Goal: Information Seeking & Learning: Learn about a topic

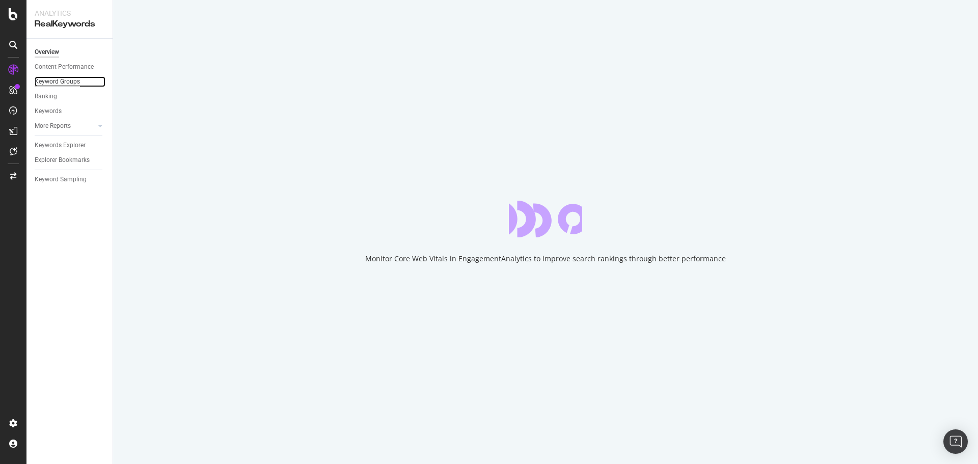
click at [56, 76] on div "Keyword Groups" at bounding box center [57, 81] width 45 height 11
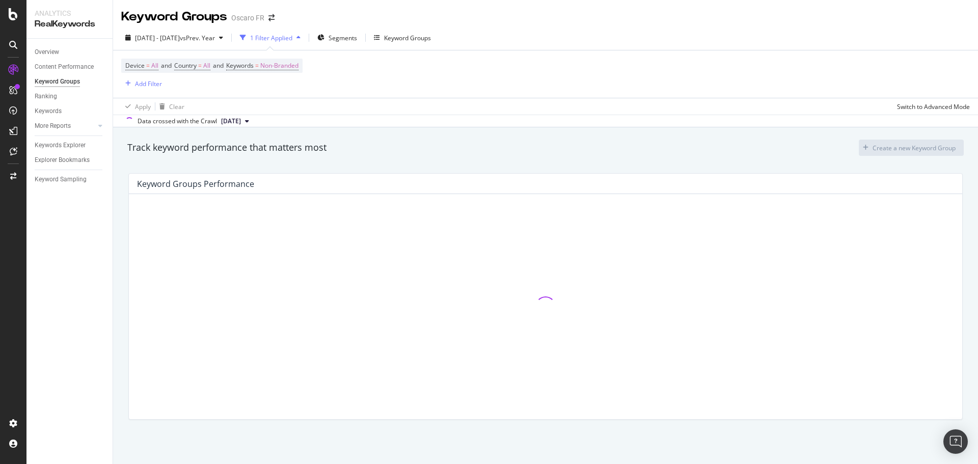
click at [583, 97] on div "Device = All and Country = All and Keywords = Non-Branded Add Filter" at bounding box center [545, 73] width 849 height 47
click at [367, 127] on div "Data crossed with the Crawl [DATE]" at bounding box center [545, 121] width 865 height 12
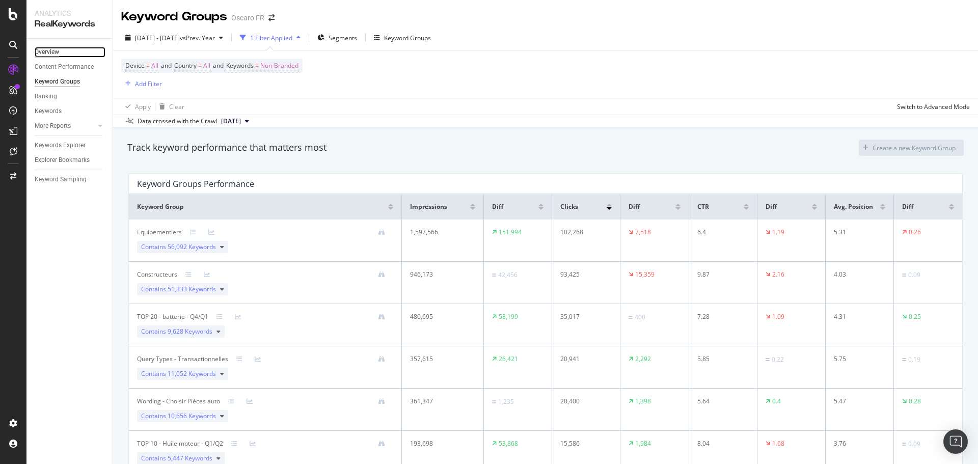
click at [49, 54] on div "Overview" at bounding box center [47, 52] width 24 height 11
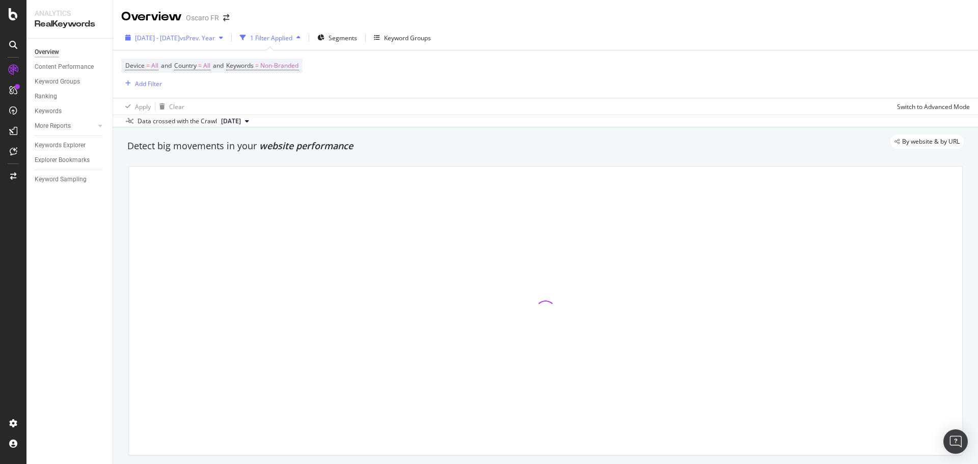
click at [227, 46] on button "[DATE] - [DATE] vs Prev. Year" at bounding box center [174, 38] width 106 height 16
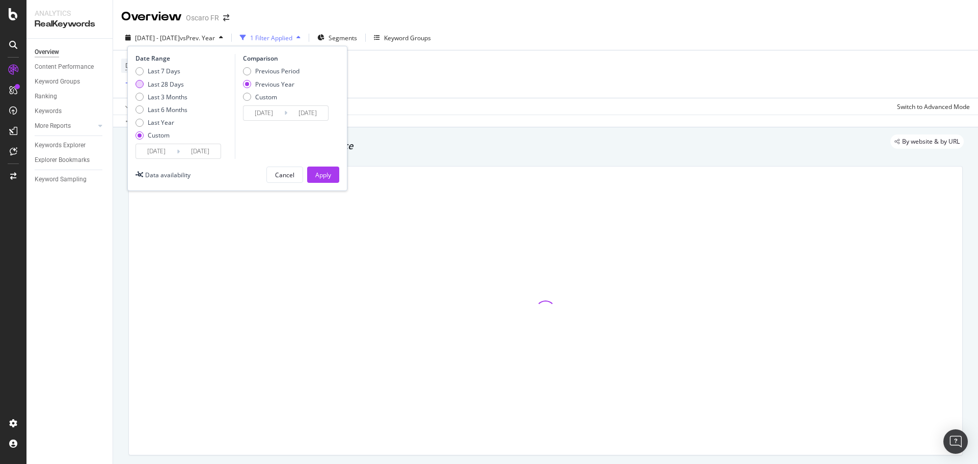
click at [178, 81] on div "Last 28 Days" at bounding box center [166, 84] width 36 height 9
type input "[DATE]"
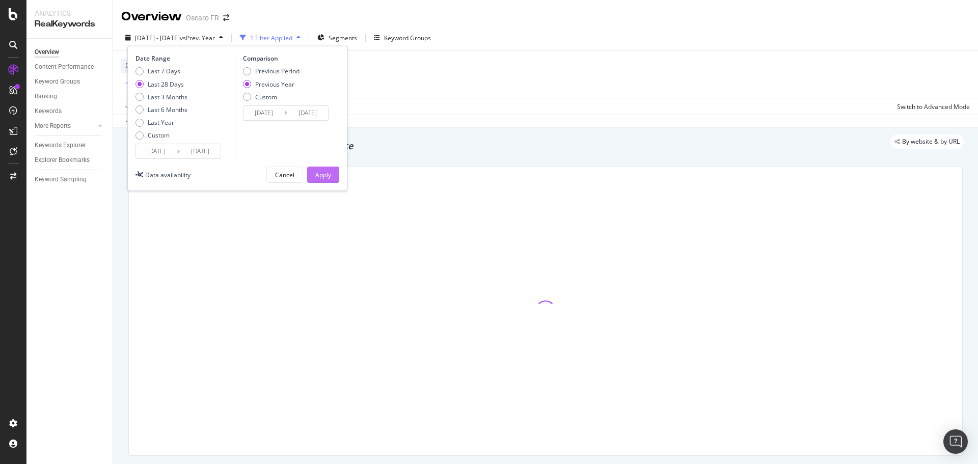
click at [304, 180] on div "Cancel Apply" at bounding box center [303, 175] width 73 height 16
click at [313, 177] on button "Apply" at bounding box center [323, 175] width 32 height 16
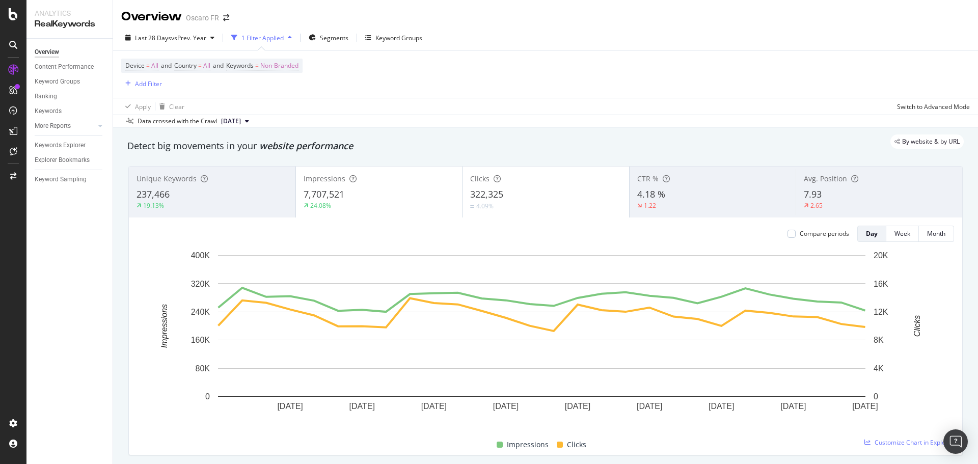
drag, startPoint x: 483, startPoint y: 109, endPoint x: 512, endPoint y: 132, distance: 37.6
click at [485, 109] on div "Apply Clear Switch to Advanced Mode" at bounding box center [545, 106] width 865 height 17
click at [383, 190] on div "7,707,521" at bounding box center [379, 194] width 151 height 13
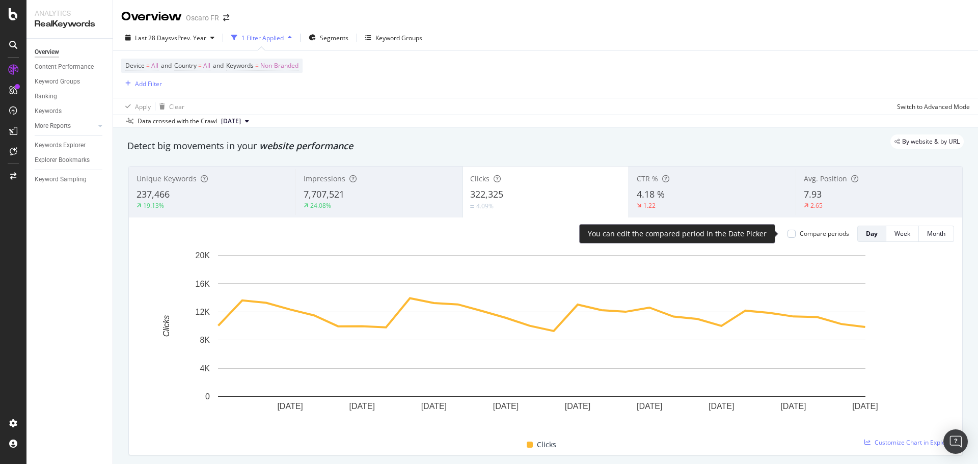
click at [824, 233] on div "Compare periods" at bounding box center [824, 233] width 49 height 9
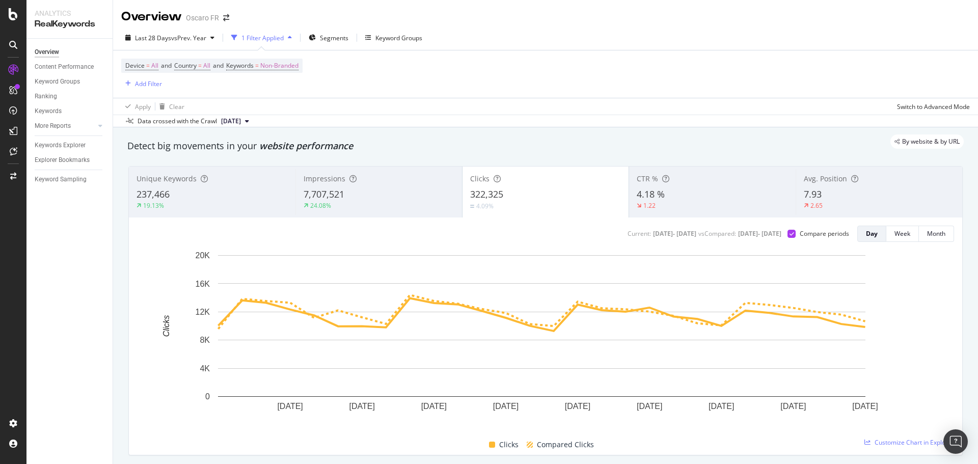
click at [418, 184] on div "Impressions 7,707,521 24.08%" at bounding box center [379, 192] width 167 height 46
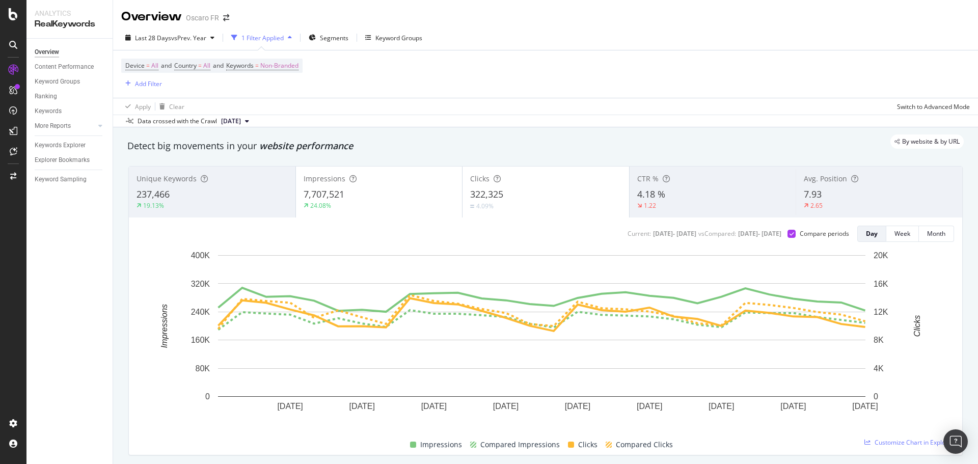
click at [575, 188] on div "322,325" at bounding box center [545, 194] width 151 height 13
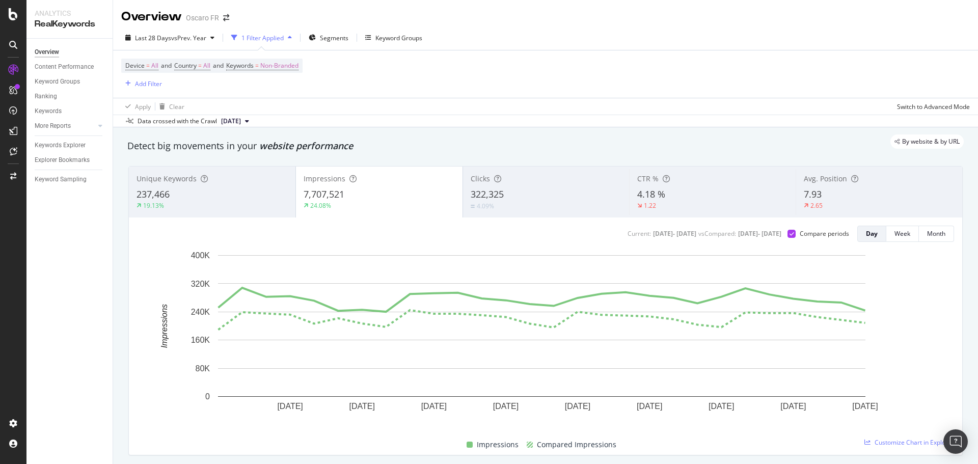
click at [575, 188] on div "322,325" at bounding box center [546, 194] width 151 height 13
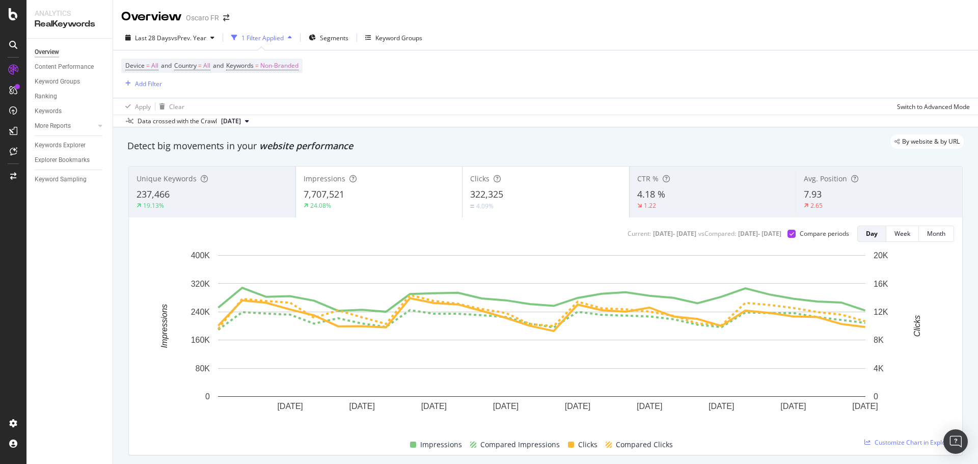
drag, startPoint x: 582, startPoint y: 315, endPoint x: 569, endPoint y: -62, distance: 377.3
click at [579, 61] on div "Device = All and Country = All and Keywords = Non-Branded Add Filter" at bounding box center [545, 73] width 849 height 47
click at [649, 49] on div "Last 28 Days vs Prev. Year 1 Filter Applied Segments Keyword Groups Device = Al…" at bounding box center [545, 76] width 865 height 102
click at [631, 59] on div "Device = All and Country = All and Keywords = Non-Branded Add Filter" at bounding box center [545, 73] width 849 height 47
drag, startPoint x: 641, startPoint y: 63, endPoint x: 630, endPoint y: 49, distance: 17.4
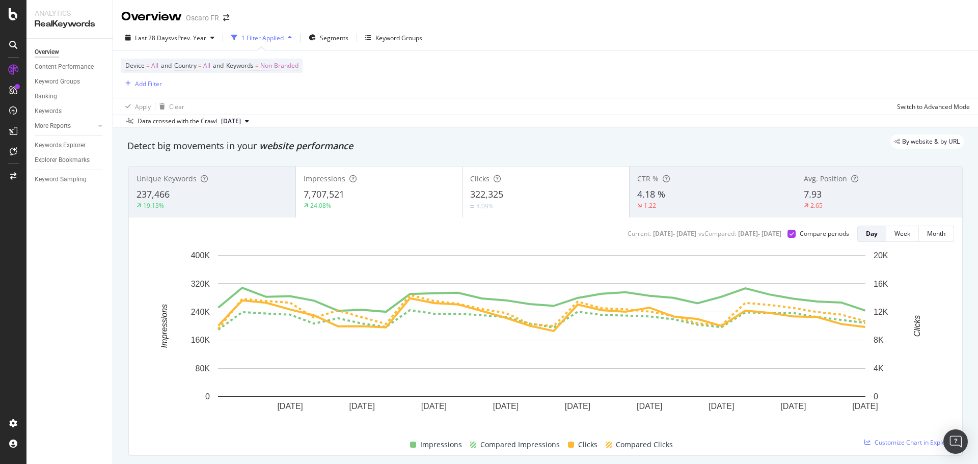
click at [640, 56] on div "Device = All and Country = All and Keywords = Non-Branded Add Filter" at bounding box center [545, 73] width 849 height 47
click at [715, 36] on div "Last 28 Days vs Prev. Year 1 Filter Applied Segments Keyword Groups" at bounding box center [545, 40] width 865 height 20
